Goal: Task Accomplishment & Management: Use online tool/utility

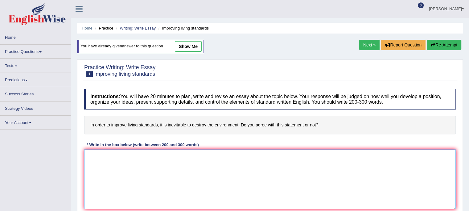
click at [180, 167] on textarea at bounding box center [269, 180] width 371 height 60
paste textarea "In [DATE] complex world, numerous issues and topics are subject to debate. One …"
type textarea "In [DATE] complex world, numerous issues and topics are subject to debate. One …"
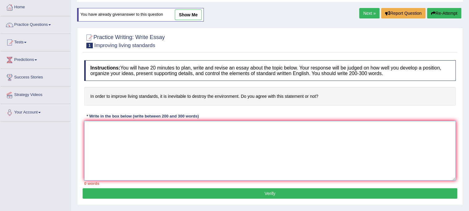
click at [241, 128] on textarea at bounding box center [269, 151] width 371 height 60
paste textarea "In today's complex world, numerous issues and topics are subject to debate. One…"
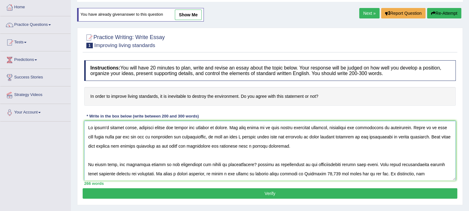
scroll to position [70, 0]
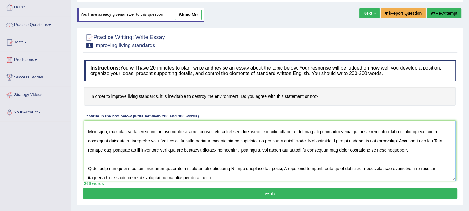
click at [398, 140] on textarea at bounding box center [269, 151] width 371 height 60
type textarea "In today's complex world, numerous issues and topics are subject to debate. One…"
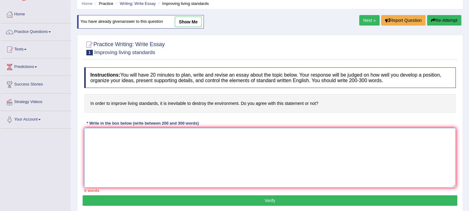
click at [294, 147] on textarea at bounding box center [269, 158] width 371 height 60
paste textarea "In today's complex world, numerous issues and topics are subject to debate. One…"
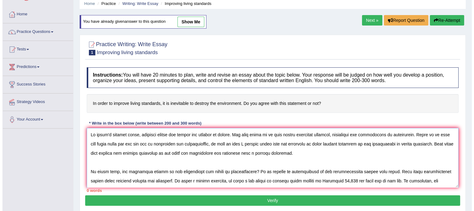
scroll to position [70, 0]
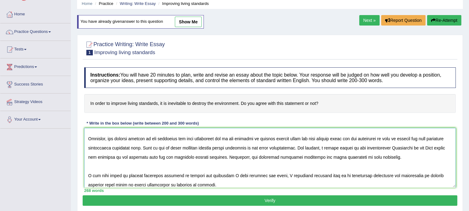
click at [399, 147] on textarea at bounding box center [269, 158] width 371 height 60
click at [240, 146] on textarea at bounding box center [269, 158] width 371 height 60
type textarea "In today's complex world, numerous issues and topics are subject to debate. One…"
click at [252, 197] on button "Verify" at bounding box center [270, 201] width 375 height 10
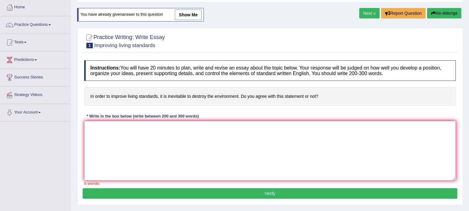
click at [194, 134] on textarea at bounding box center [269, 151] width 371 height 60
paste textarea "In today's complex world, numerous issues and topics are subject to debate. One…"
type textarea "In today's complex world, numerous issues and topics are subject to debate. One…"
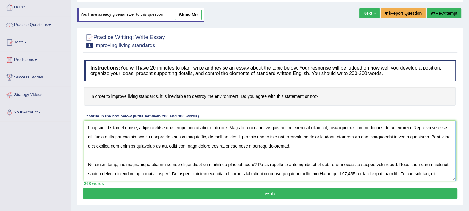
click at [195, 145] on textarea at bounding box center [269, 151] width 371 height 60
